Goal: Information Seeking & Learning: Understand process/instructions

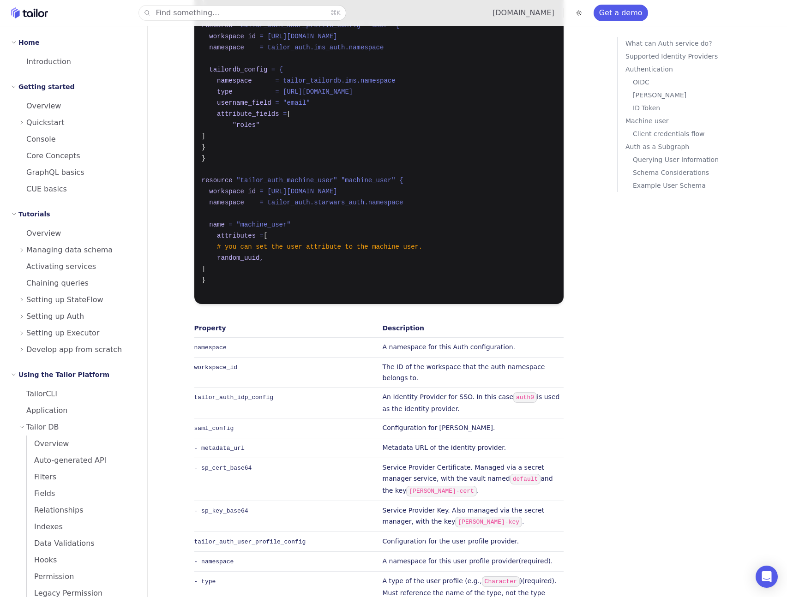
click at [80, 121] on div "Quickstart" at bounding box center [77, 122] width 117 height 17
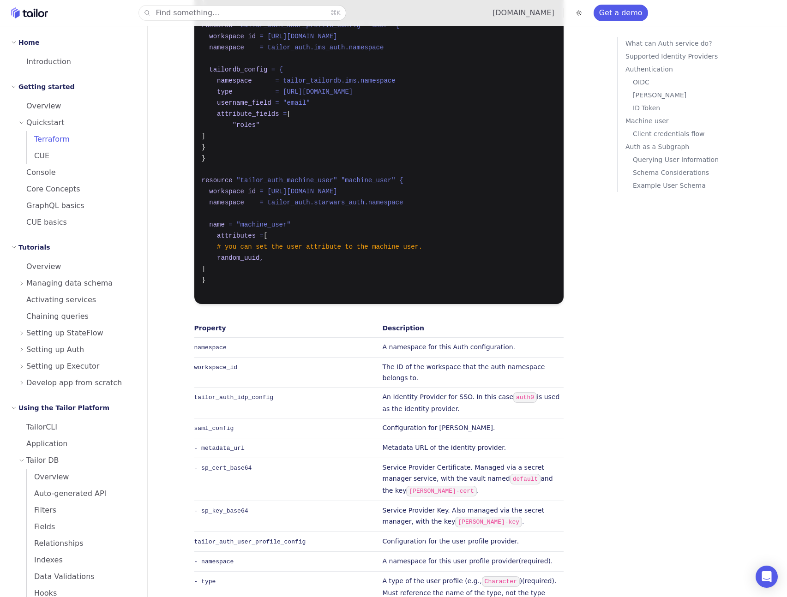
click at [80, 136] on link "Terraform" at bounding box center [81, 139] width 109 height 17
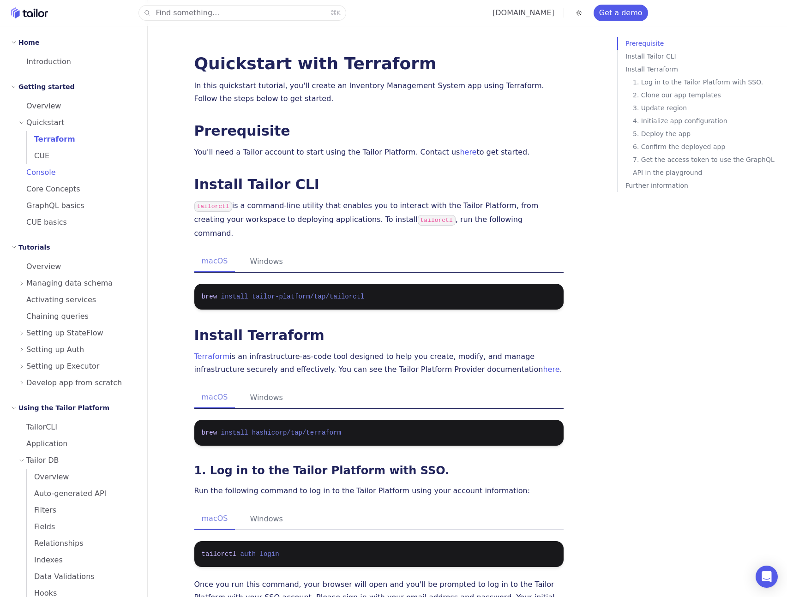
click at [78, 170] on link "Console" at bounding box center [75, 172] width 121 height 17
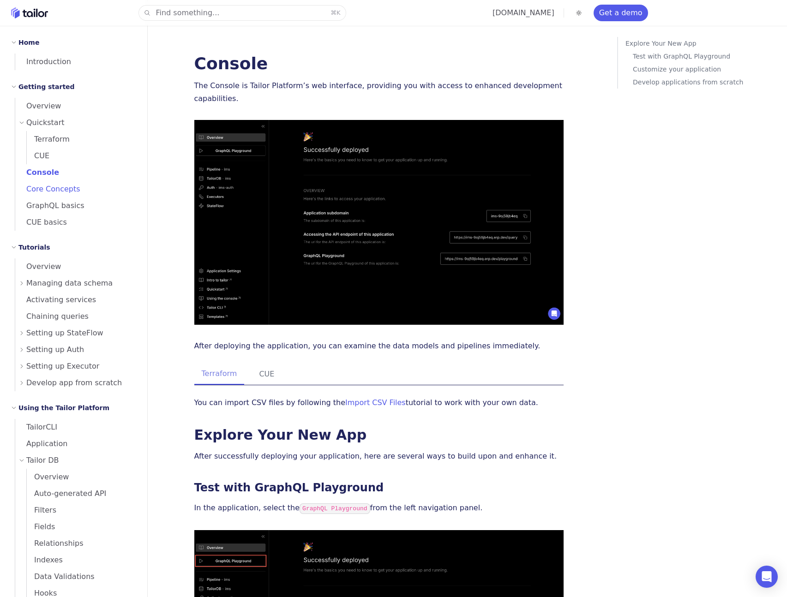
click at [83, 193] on link "Core Concepts" at bounding box center [75, 189] width 121 height 17
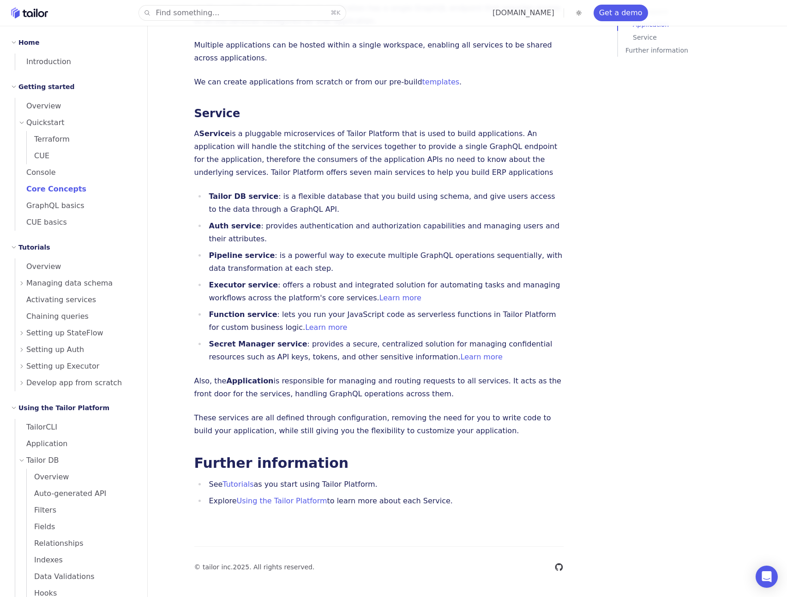
scroll to position [693, 0]
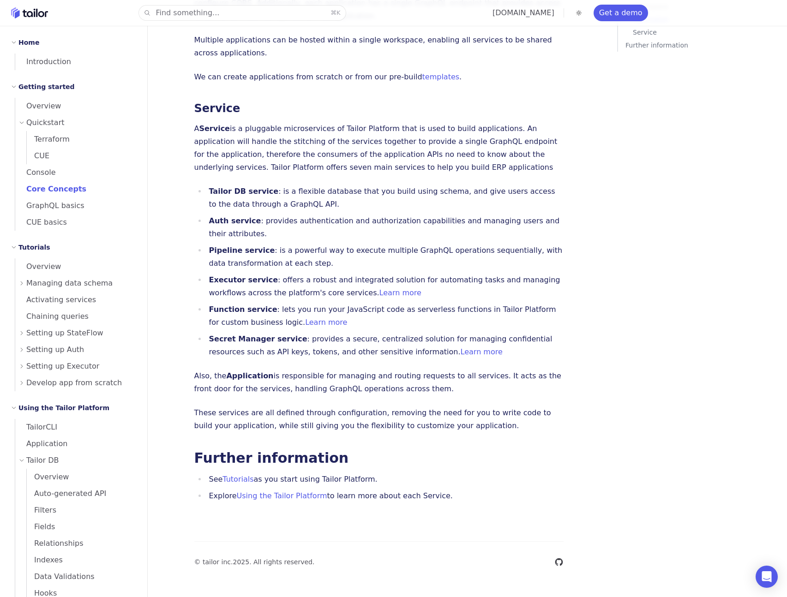
click at [242, 23] on p "Each application can register any subgraph (TailorDB, Pipeline) for use, select…" at bounding box center [378, 3] width 369 height 39
click at [341, 23] on p "Each application can register any subgraph (TailorDB, Pipeline) for use, select…" at bounding box center [378, 3] width 369 height 39
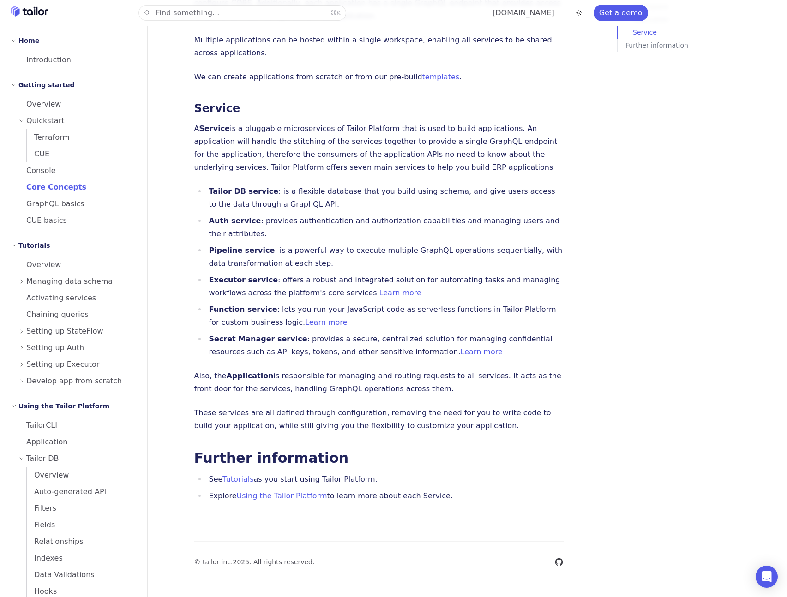
click at [69, 345] on span "Setting up Auth" at bounding box center [55, 348] width 58 height 13
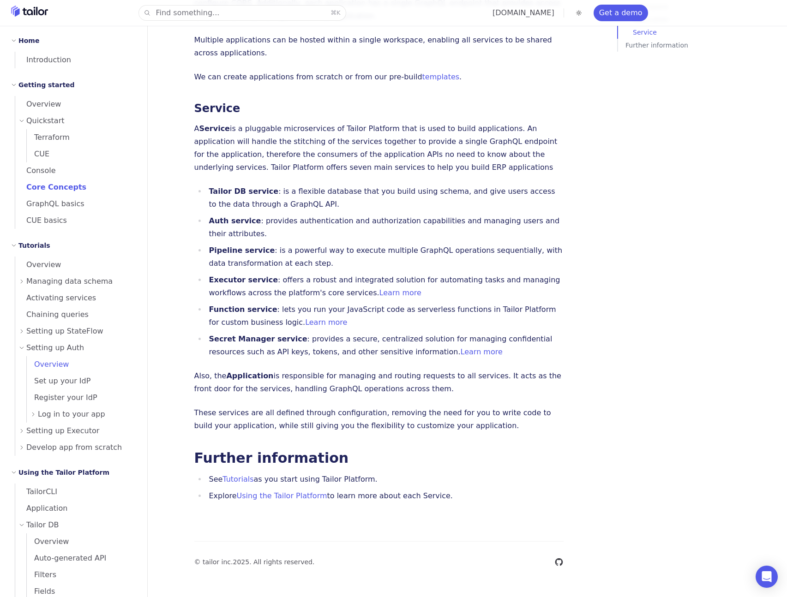
click at [68, 362] on link "Overview" at bounding box center [81, 364] width 109 height 17
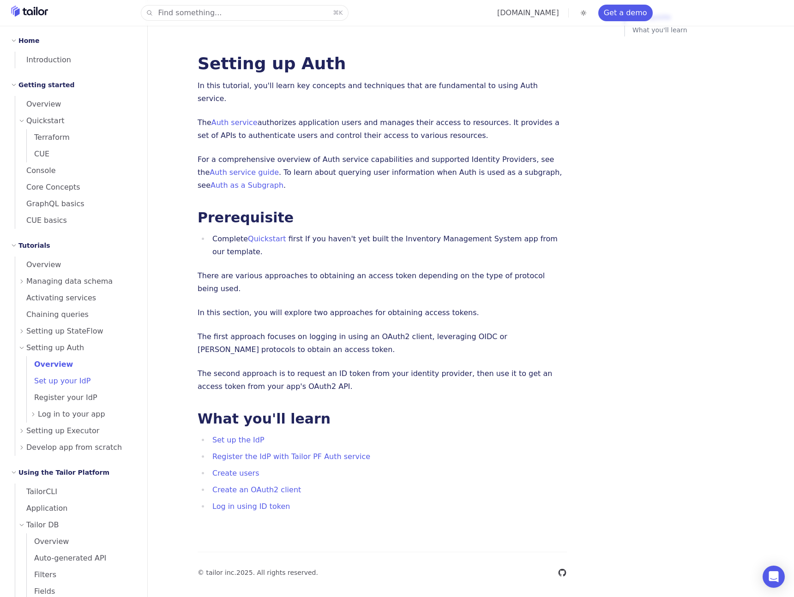
click at [73, 381] on span "Set up your IdP" at bounding box center [59, 381] width 64 height 9
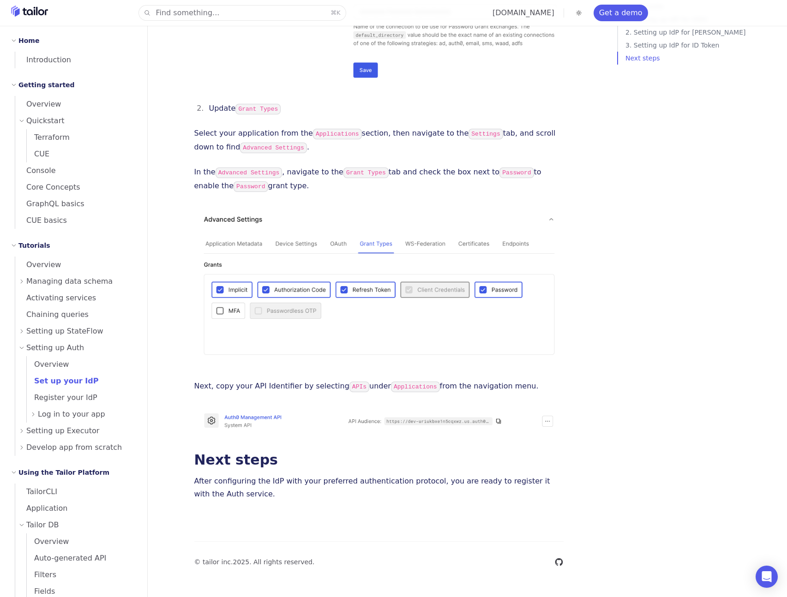
scroll to position [2881, 0]
click at [66, 397] on span "Register your IdP" at bounding box center [62, 397] width 71 height 9
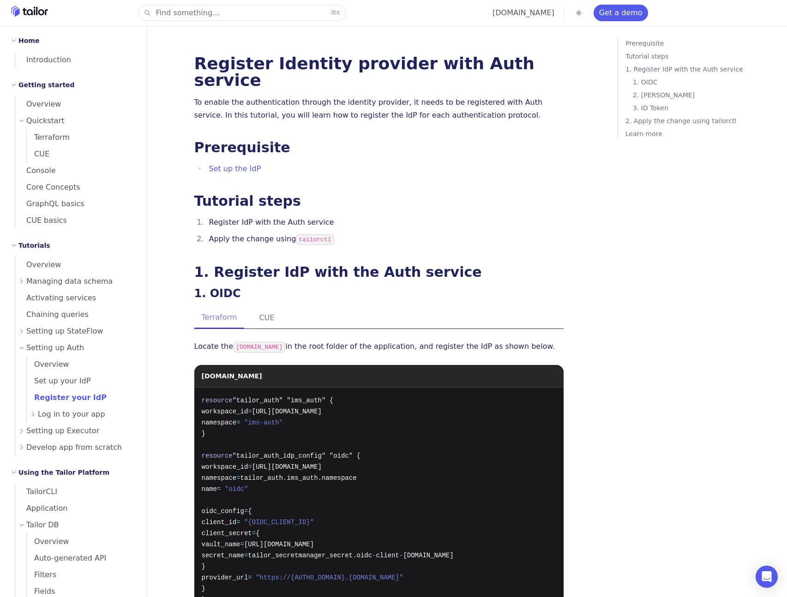
click at [64, 414] on span "Log in to your app" at bounding box center [71, 414] width 67 height 13
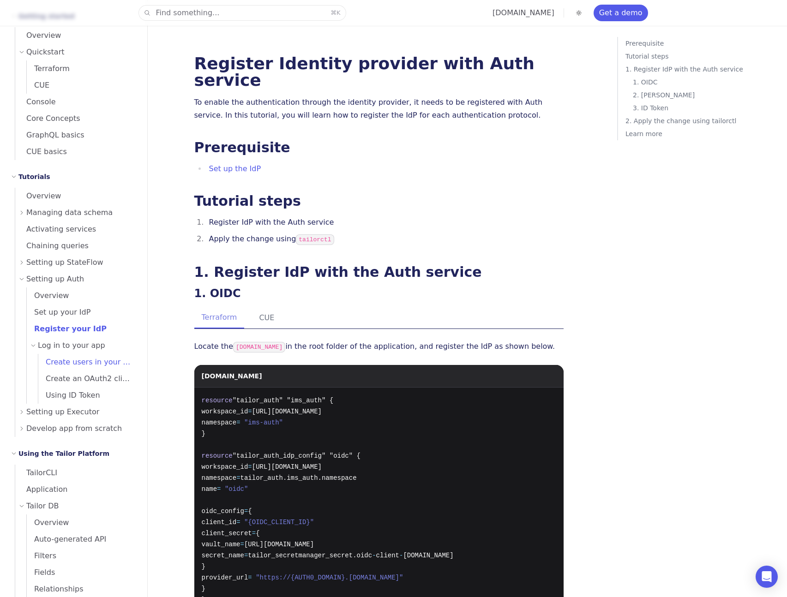
scroll to position [72, 0]
click at [92, 416] on div "Setting up Executor" at bounding box center [77, 410] width 117 height 17
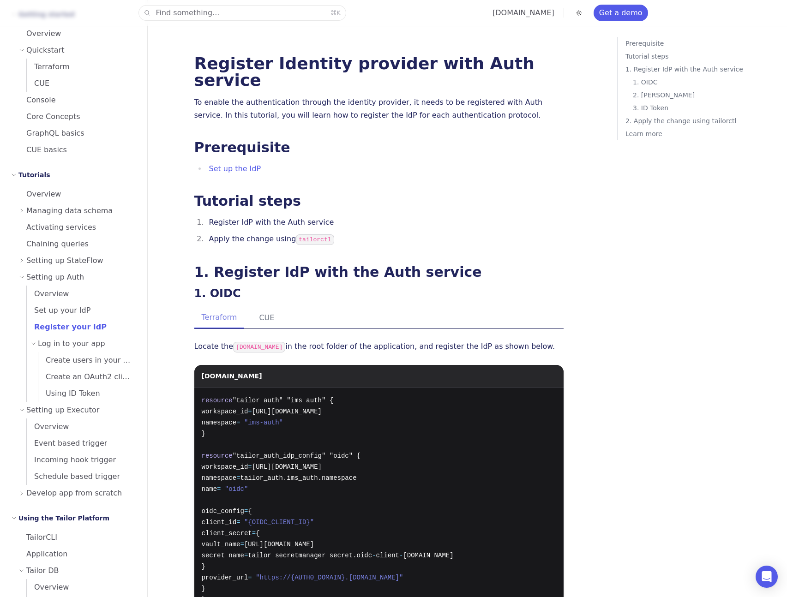
click at [102, 492] on span "Develop app from scratch" at bounding box center [74, 493] width 96 height 13
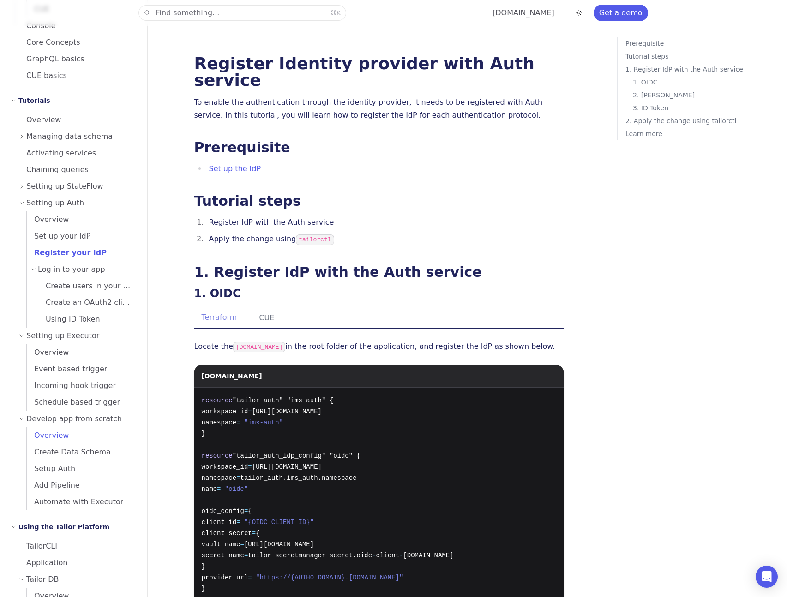
click at [73, 438] on link "Overview" at bounding box center [81, 435] width 109 height 17
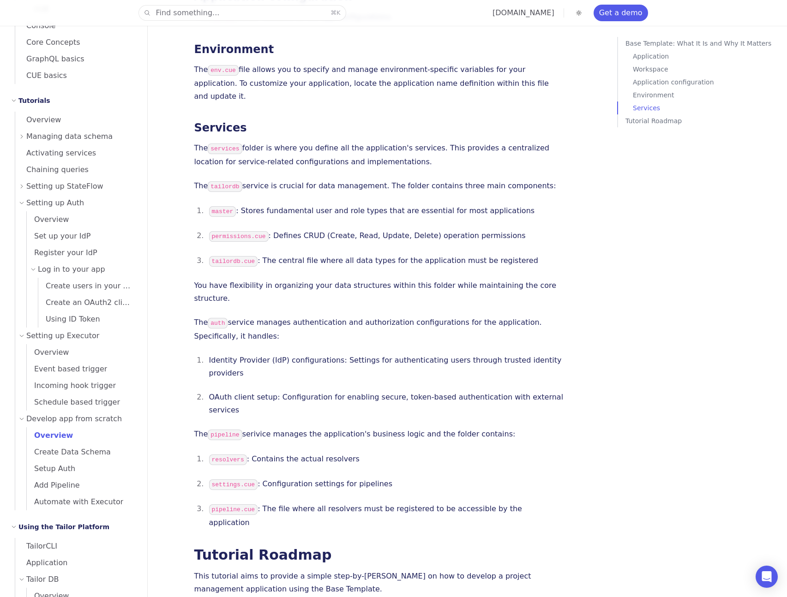
scroll to position [924, 0]
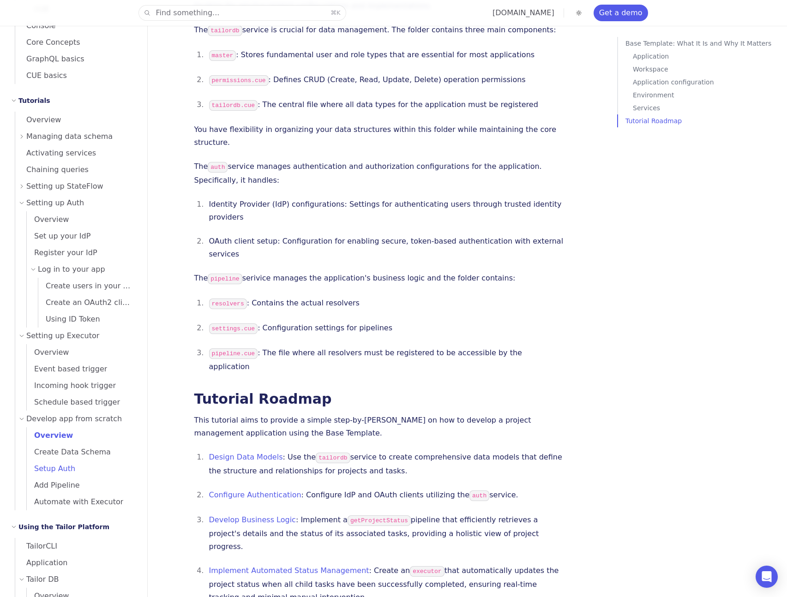
click at [72, 471] on link "Setup Auth" at bounding box center [81, 469] width 109 height 17
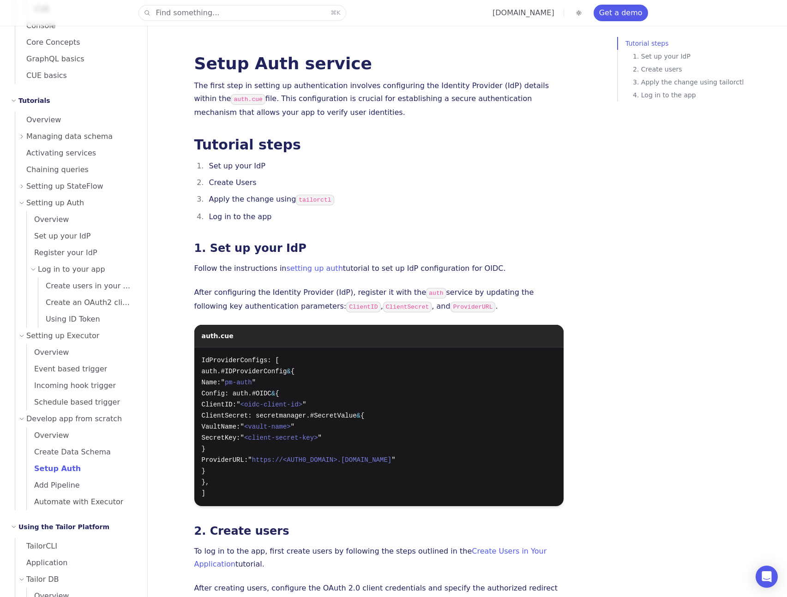
click at [370, 179] on li "Create Users" at bounding box center [384, 182] width 357 height 13
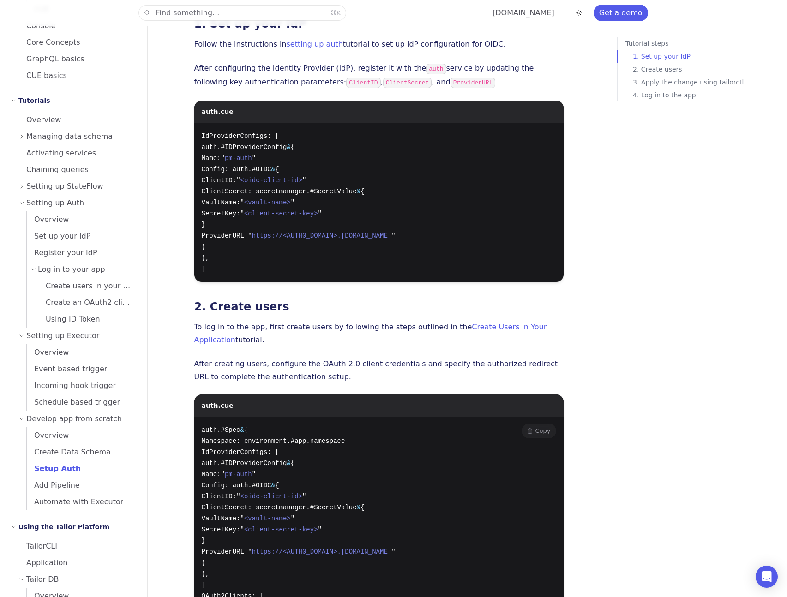
scroll to position [219, 0]
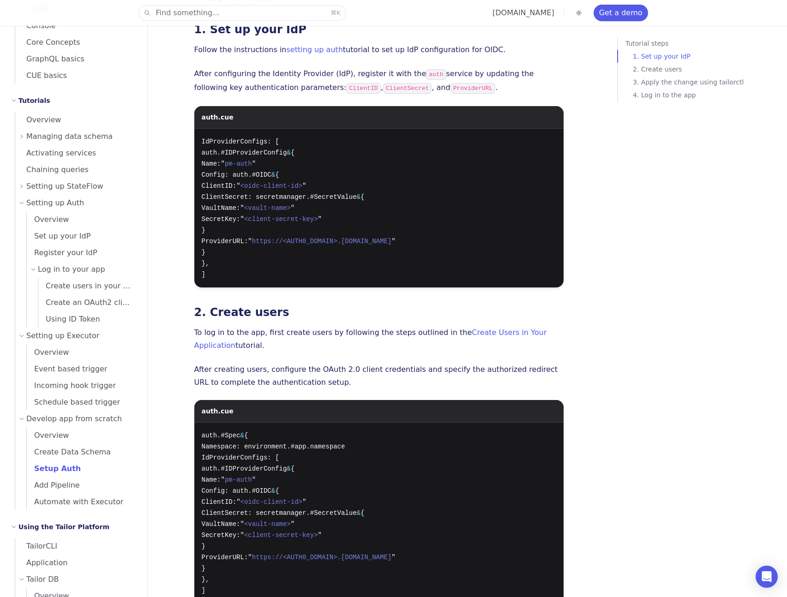
click at [79, 422] on span "Develop app from scratch" at bounding box center [74, 419] width 96 height 13
click at [79, 421] on span "Develop app from scratch" at bounding box center [74, 419] width 96 height 13
click at [72, 431] on link "Overview" at bounding box center [81, 435] width 109 height 17
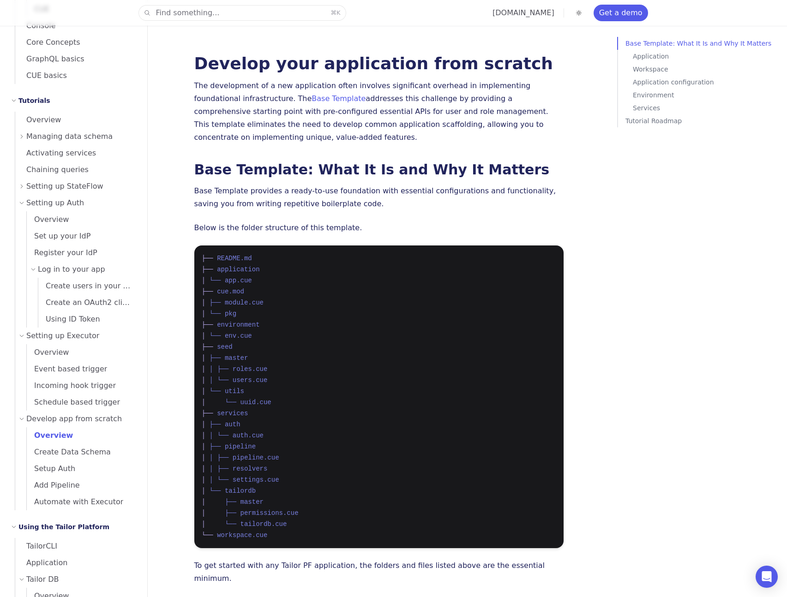
click at [312, 102] on link "Base Template" at bounding box center [339, 98] width 54 height 9
